Goal: Transaction & Acquisition: Purchase product/service

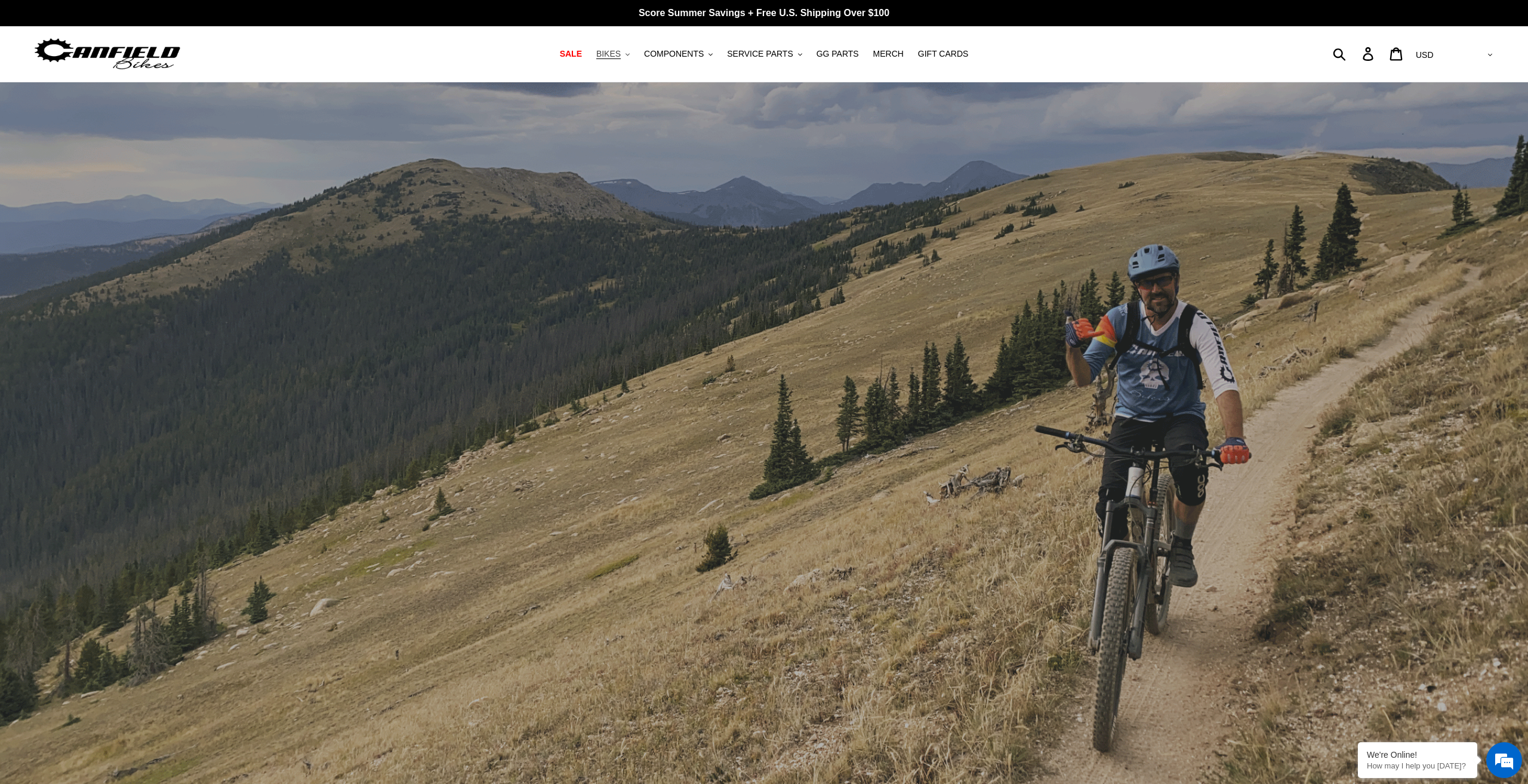
click at [633, 55] on button "BIKES .cls-1{fill:#231f20}" at bounding box center [613, 54] width 45 height 16
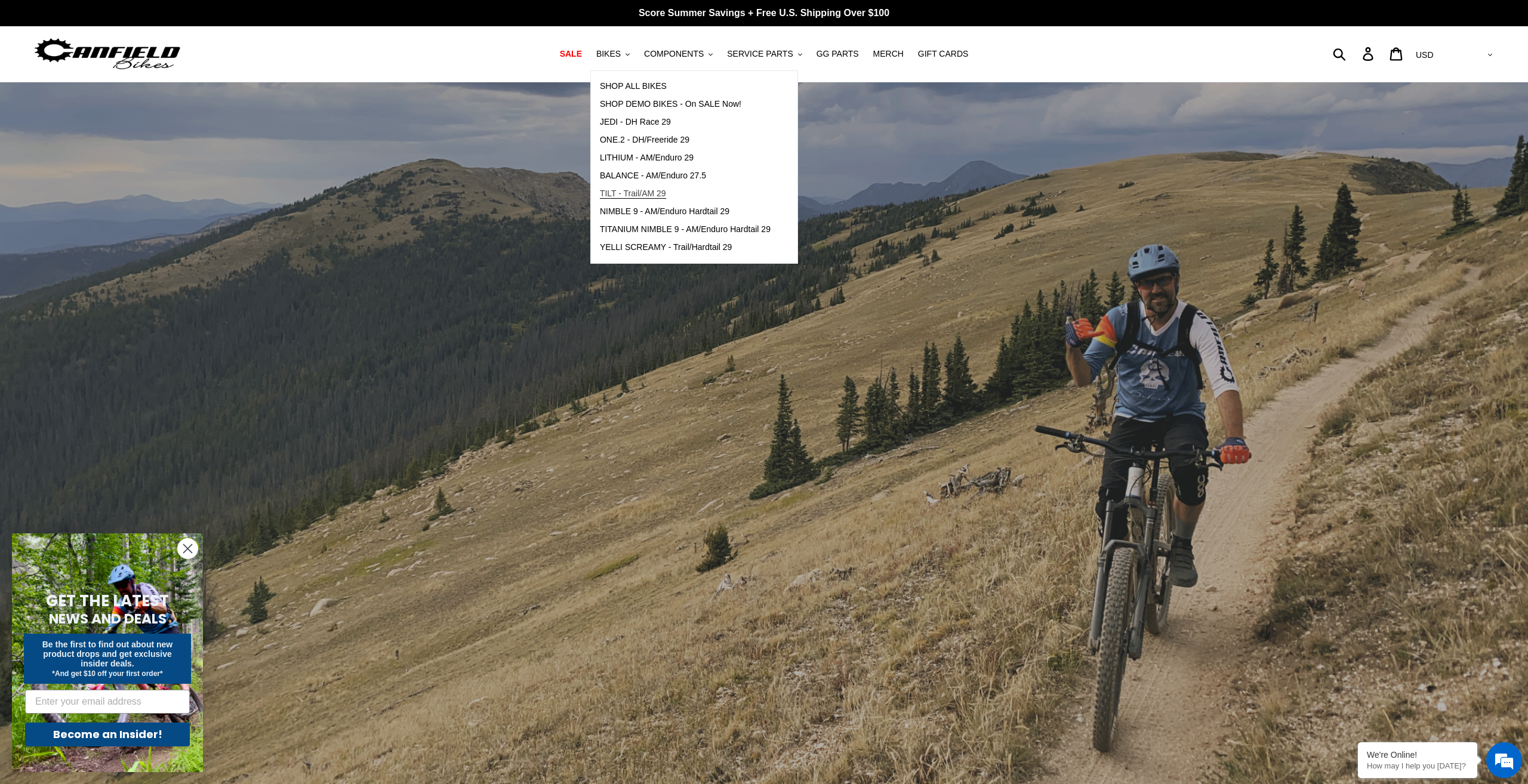
click at [658, 191] on span "TILT - Trail/AM 29" at bounding box center [633, 194] width 66 height 10
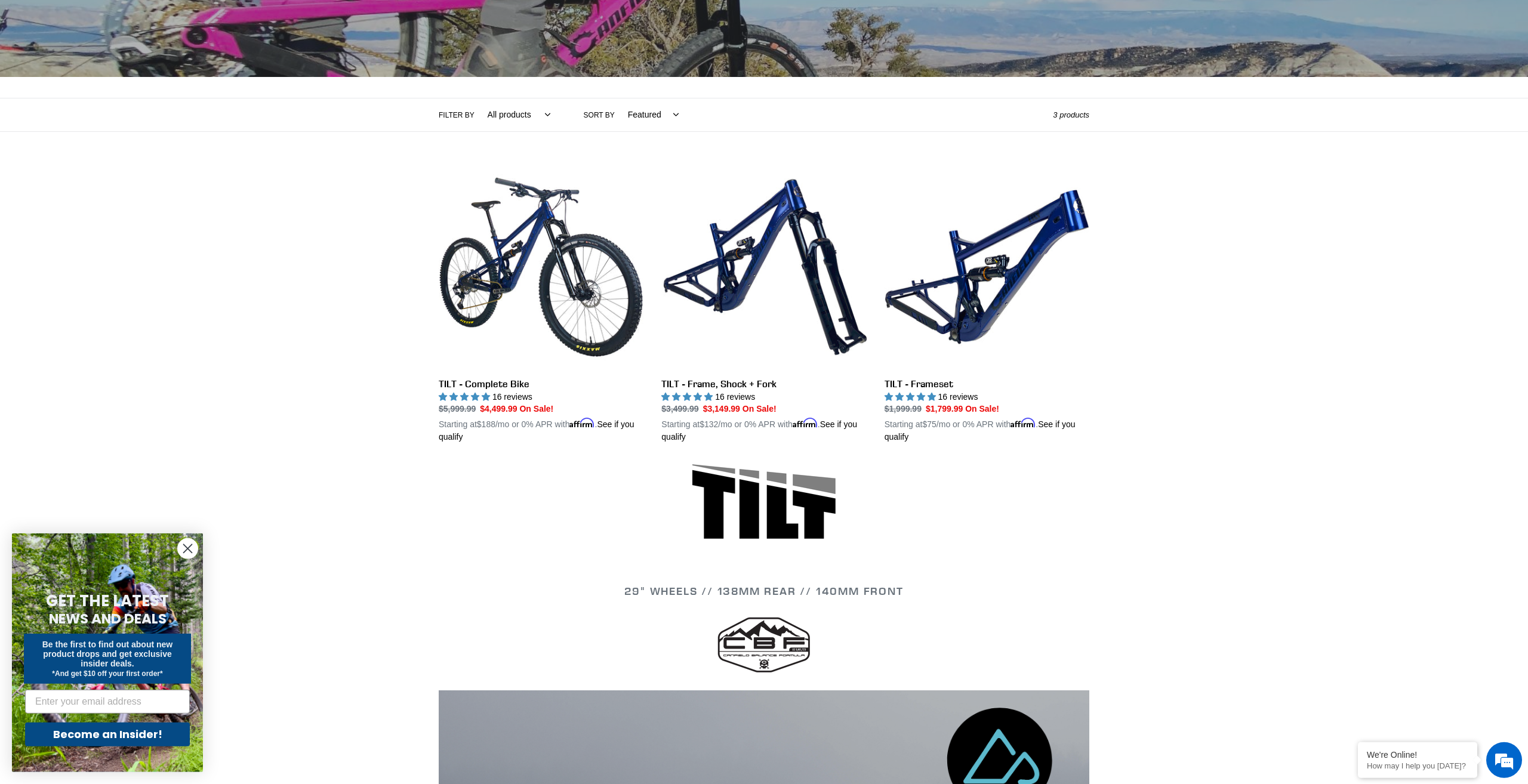
scroll to position [204, 0]
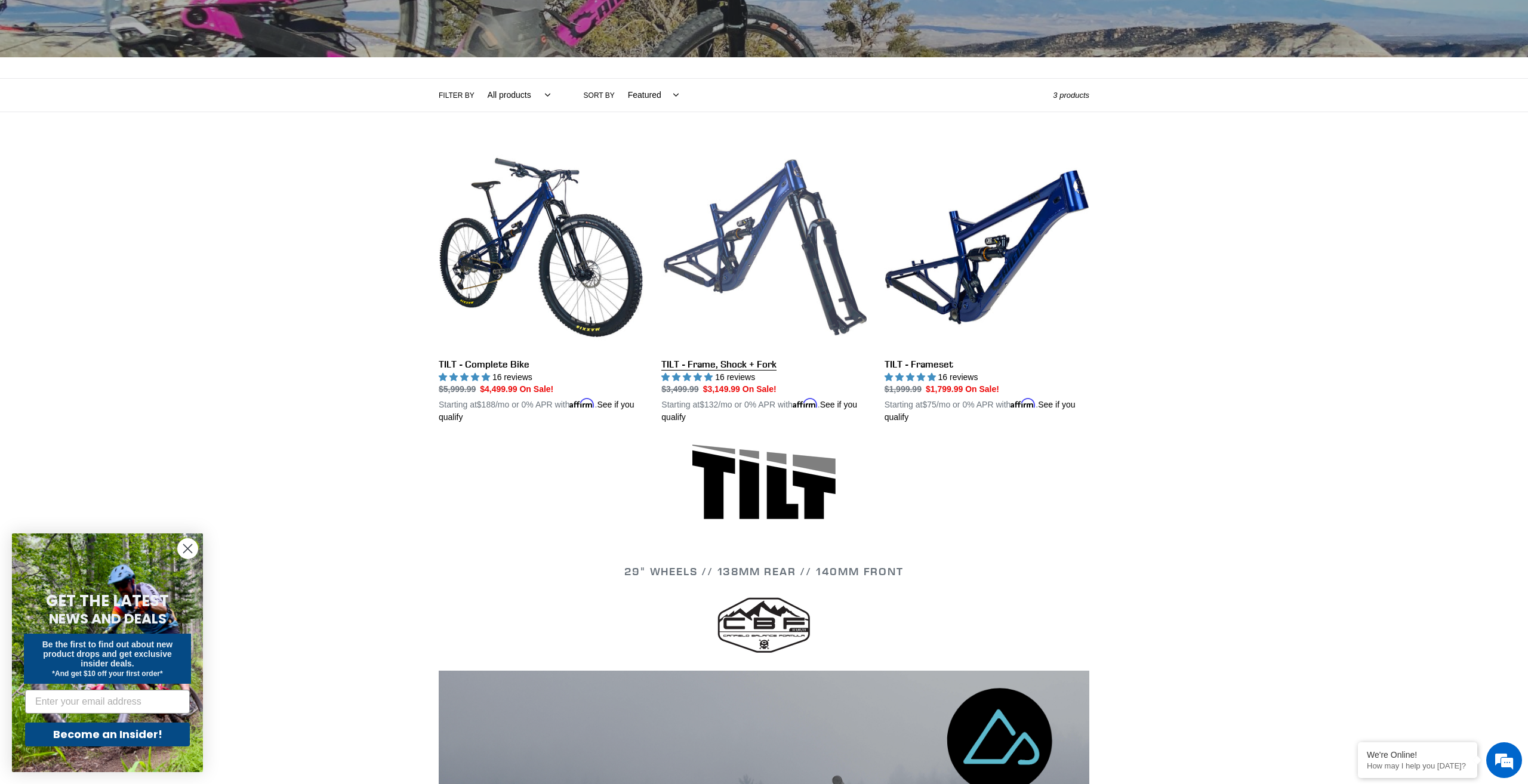
click at [725, 357] on link "TILT - Frame, Shock + Fork" at bounding box center [763, 285] width 205 height 280
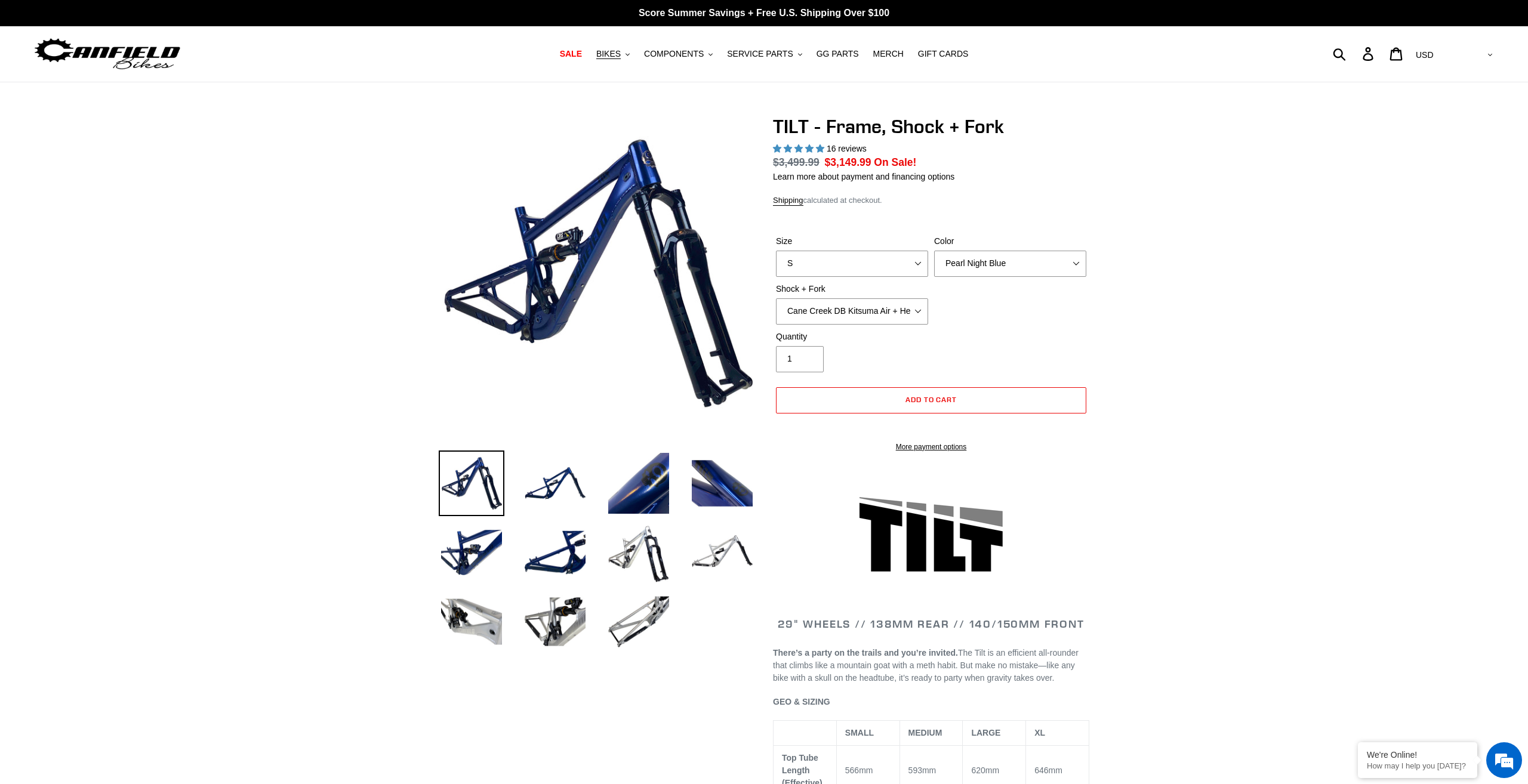
select select "highest-rating"
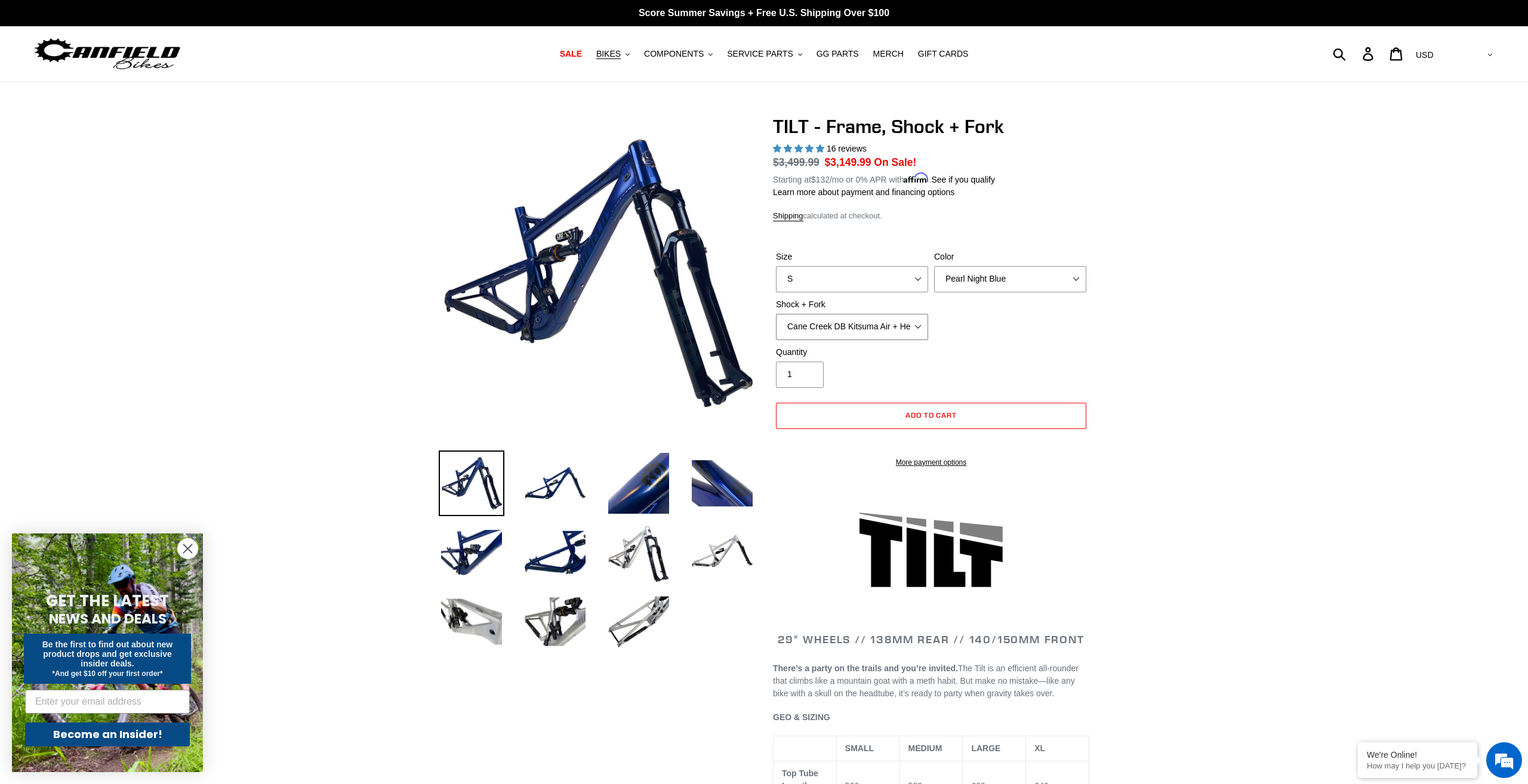
click at [776, 314] on select "Cane Creek DB Kitsuma Air + Helm MKII 140mm Cane Creek DB Kitsuma Air + Fox 36 …" at bounding box center [851, 327] width 152 height 26
click option "Fox Float X + Fox 36 Grip X Factory 150mm" at bounding box center [0, 0] width 0 height 0
click at [776, 314] on select "Cane Creek DB Kitsuma Air + Helm MKII 140mm Cane Creek DB Kitsuma Air + Fox 36 …" at bounding box center [851, 327] width 152 height 26
click option "EXT Storia V3-S + EXT Era V2.1" at bounding box center [0, 0] width 0 height 0
click at [776, 314] on select "Cane Creek DB Kitsuma Air + Helm MKII 140mm Cane Creek DB Kitsuma Air + Fox 36 …" at bounding box center [851, 327] width 152 height 26
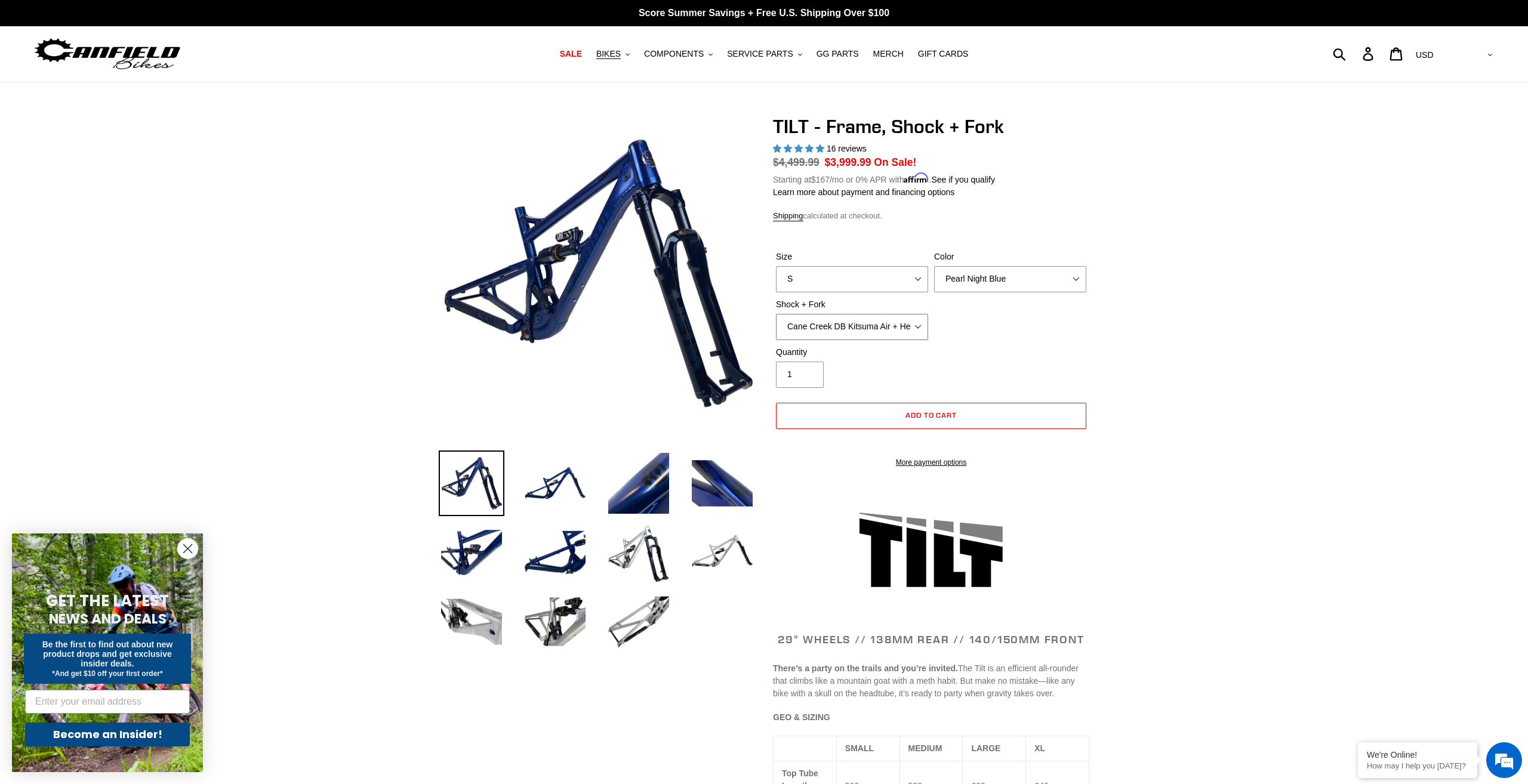
click option "Cane Creek DB Kitsuma Air + Helm MKII 140mm" at bounding box center [0, 0] width 0 height 0
click at [776, 314] on select "Cane Creek DB Kitsuma Air + Helm MKII 140mm Cane Creek DB Kitsuma Air + Fox 36 …" at bounding box center [851, 327] width 152 height 26
select select "Cane Creek DB Kitsuma Air + Fox 36 SL Factory Grip X 140mm"
click option "Cane Creek DB Kitsuma Air + Fox 36 SL Factory Grip X 140mm" at bounding box center [0, 0] width 0 height 0
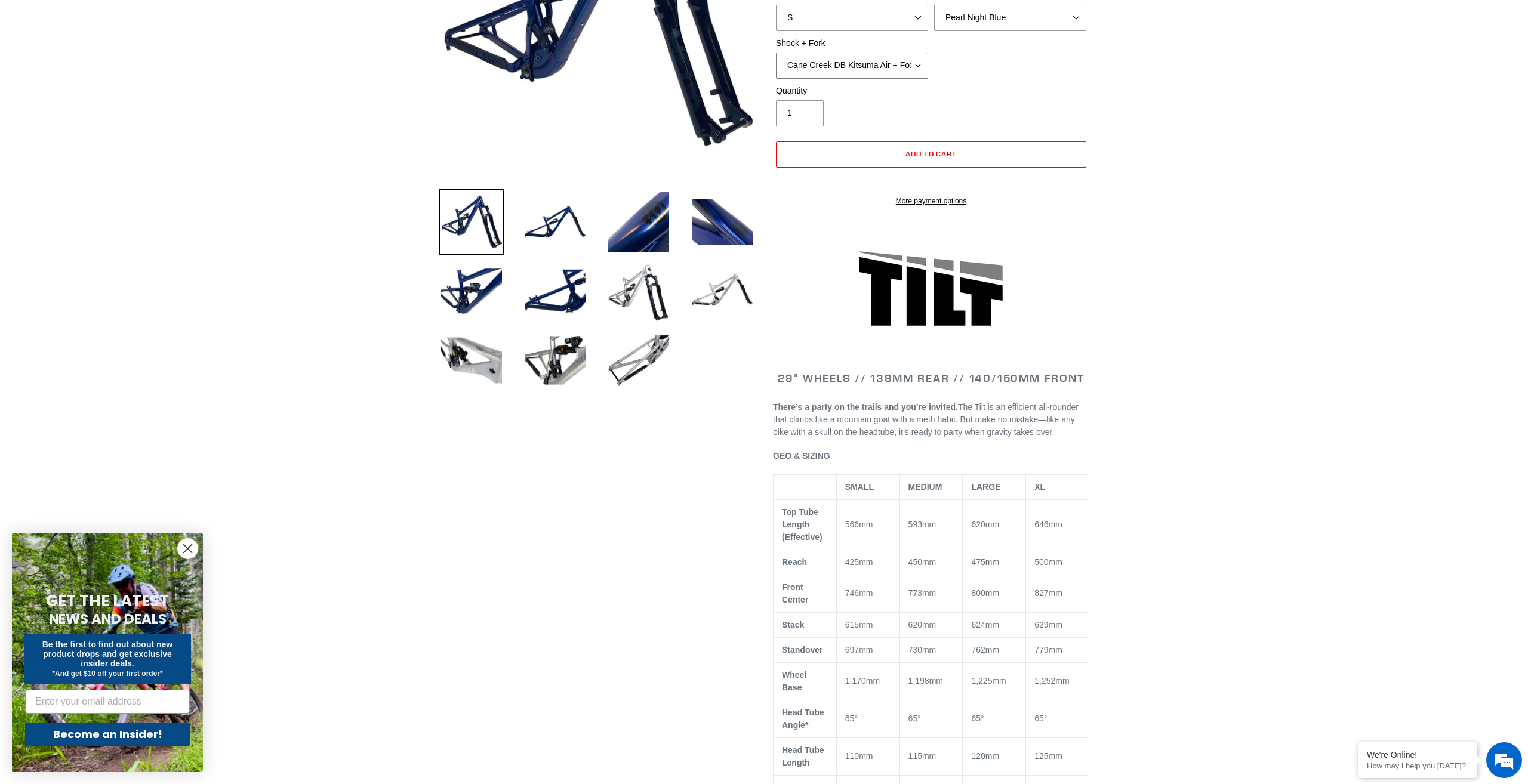
scroll to position [476, 0]
